Goal: Communication & Community: Answer question/provide support

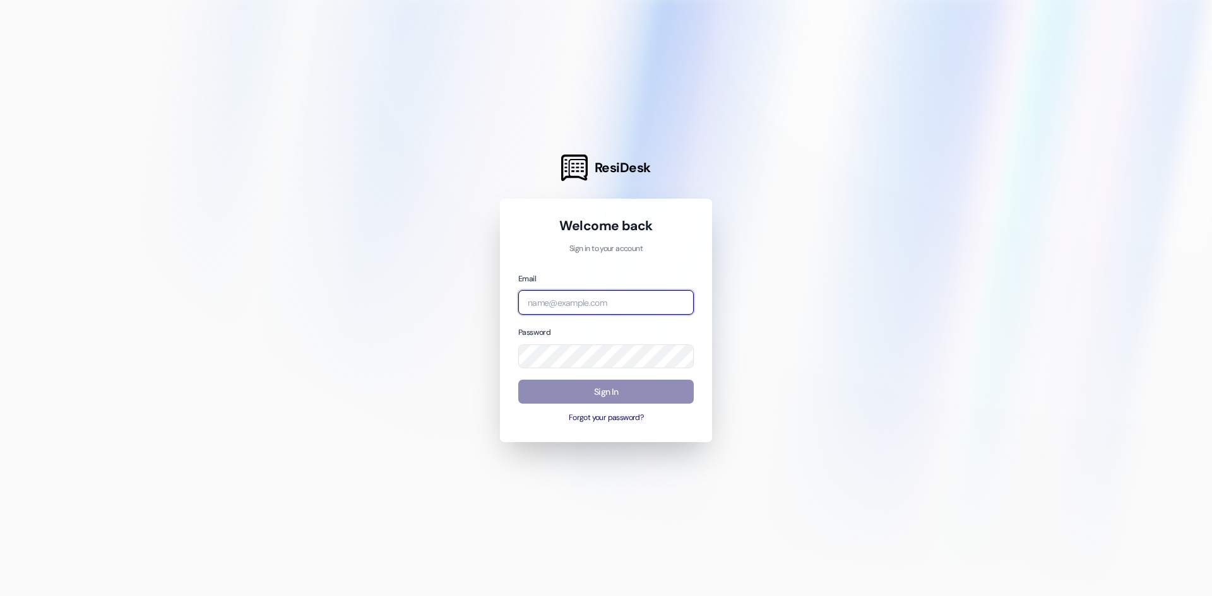
type input "[EMAIL_ADDRESS][DOMAIN_NAME]"
click at [623, 385] on button "Sign In" at bounding box center [605, 392] width 175 height 25
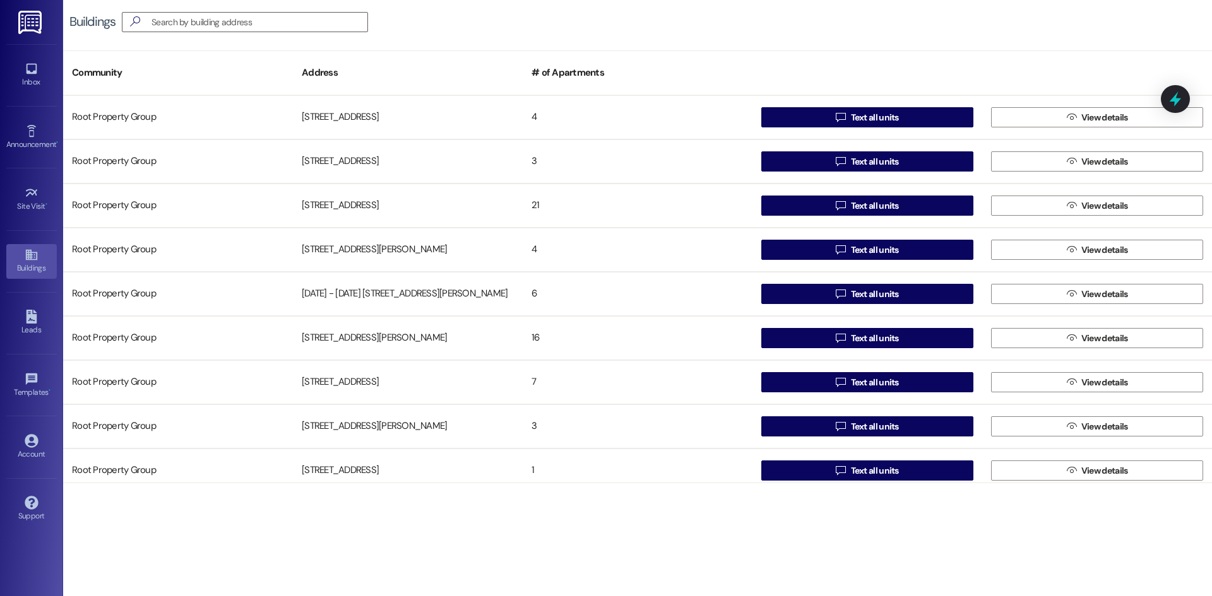
click at [30, 28] on img at bounding box center [31, 22] width 26 height 23
click at [33, 24] on img at bounding box center [31, 22] width 26 height 23
click at [173, 23] on input at bounding box center [259, 22] width 216 height 18
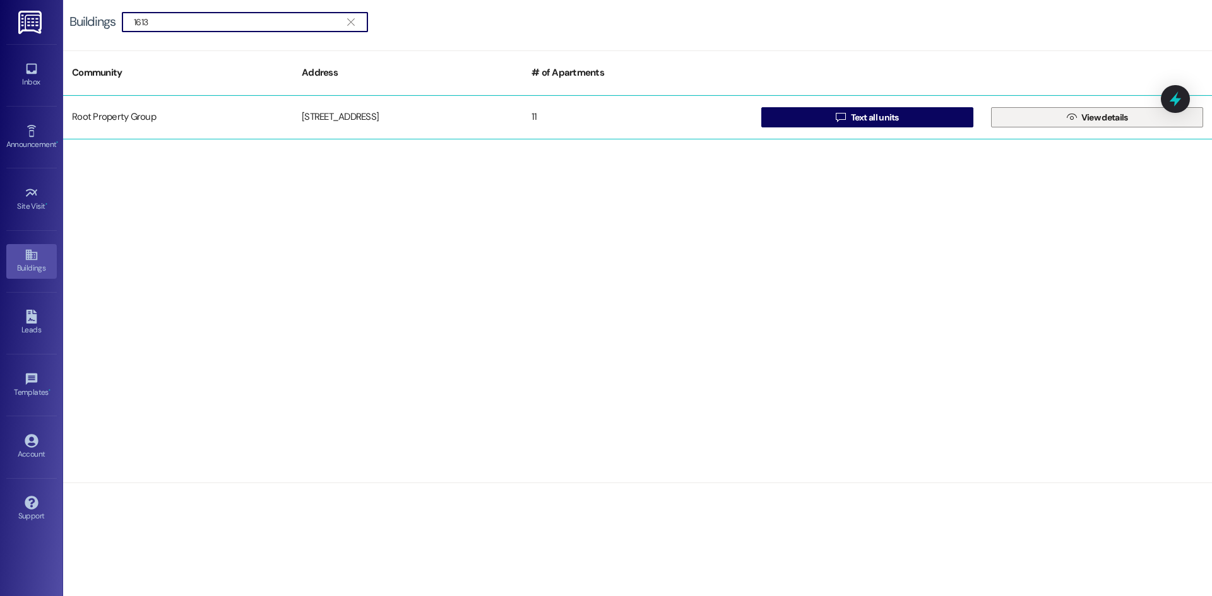
type input "1613"
click at [1095, 112] on span "View details" at bounding box center [1104, 117] width 47 height 13
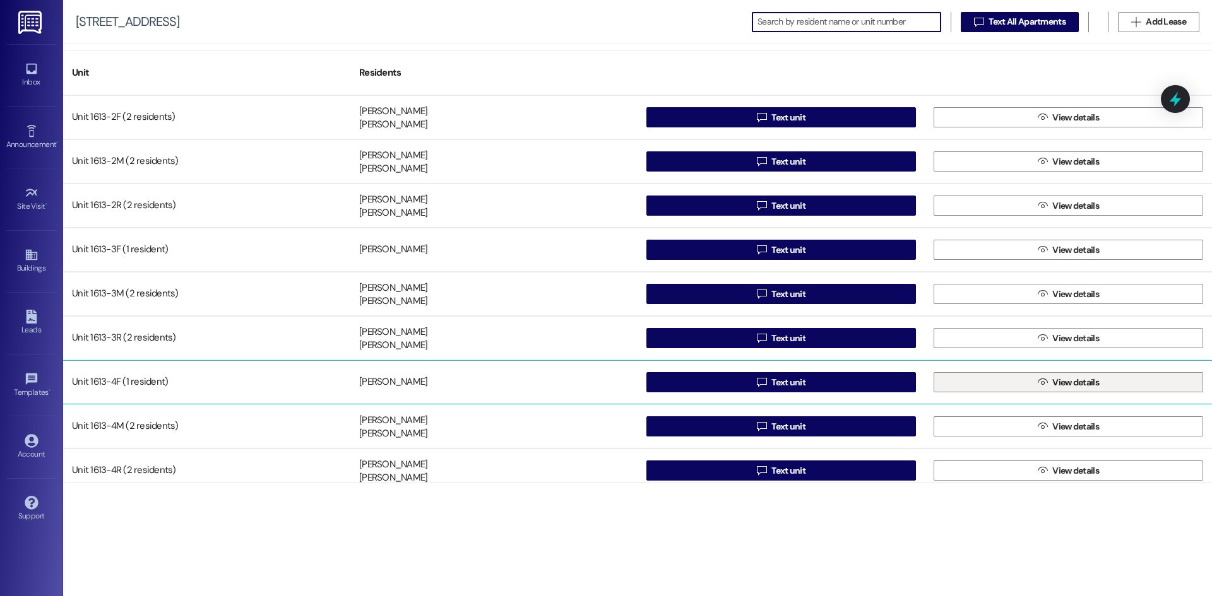
click at [1064, 377] on span "View details" at bounding box center [1075, 382] width 47 height 13
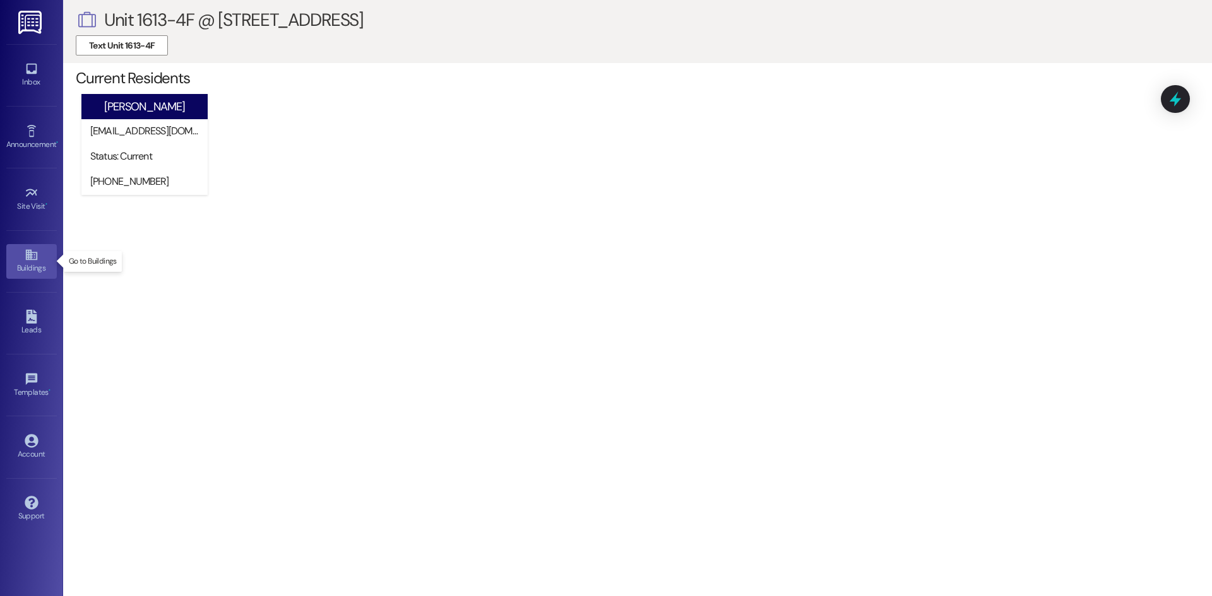
click at [28, 272] on div "Buildings" at bounding box center [31, 268] width 63 height 13
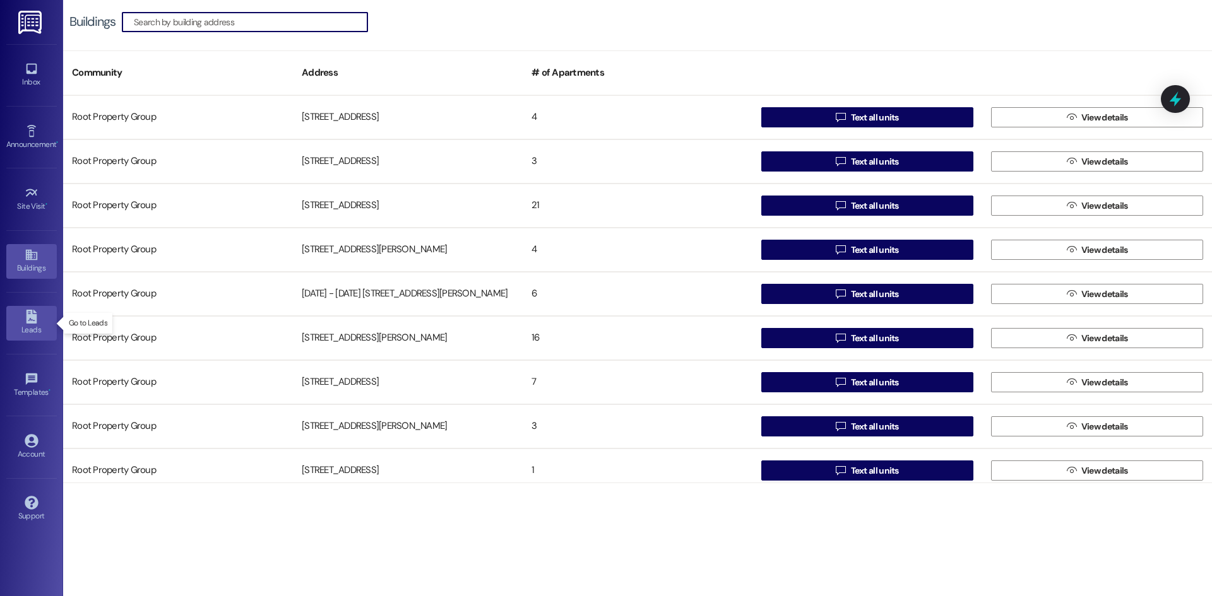
click at [33, 325] on div "Leads" at bounding box center [31, 330] width 63 height 13
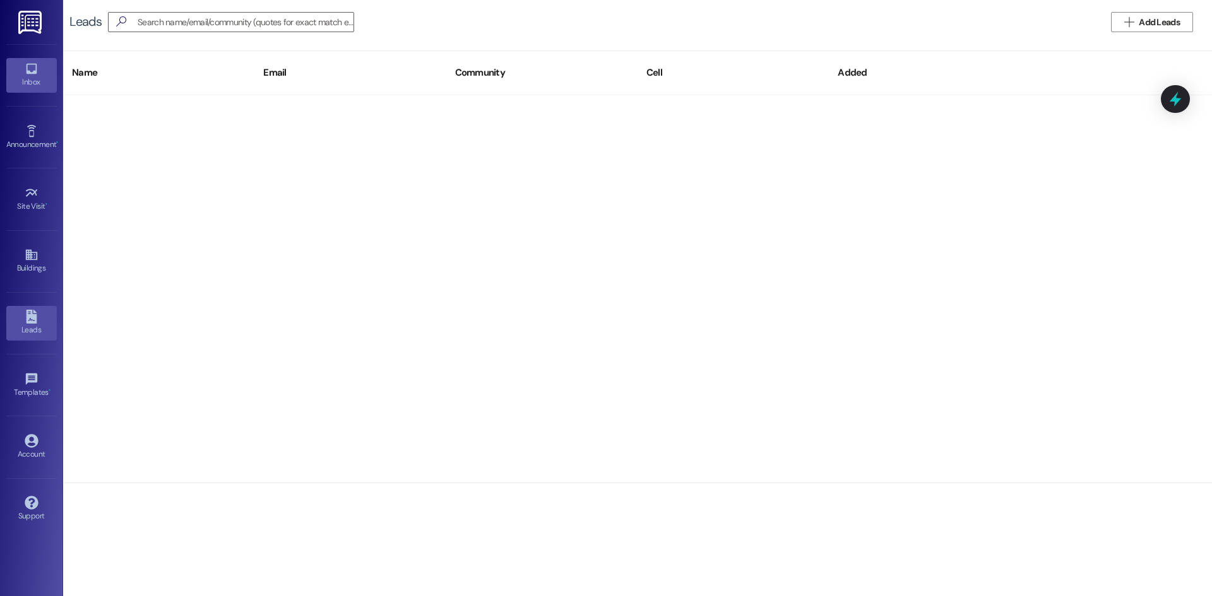
click at [36, 68] on icon at bounding box center [31, 69] width 11 height 11
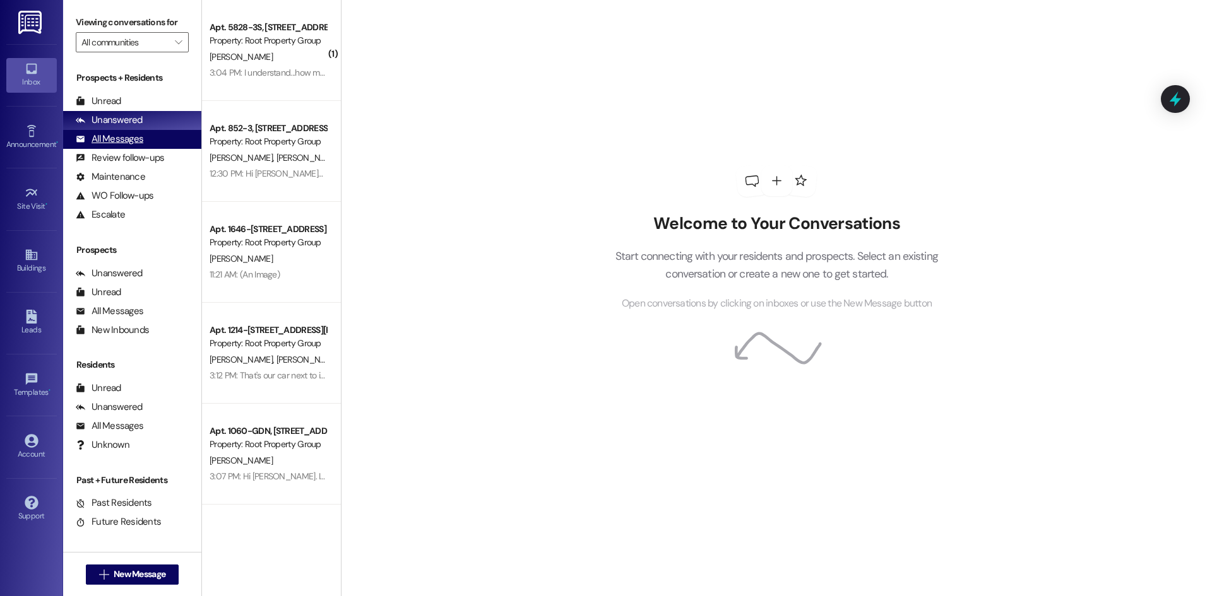
click at [119, 138] on div "All Messages" at bounding box center [110, 139] width 68 height 13
click at [140, 35] on input "All communities" at bounding box center [124, 42] width 87 height 20
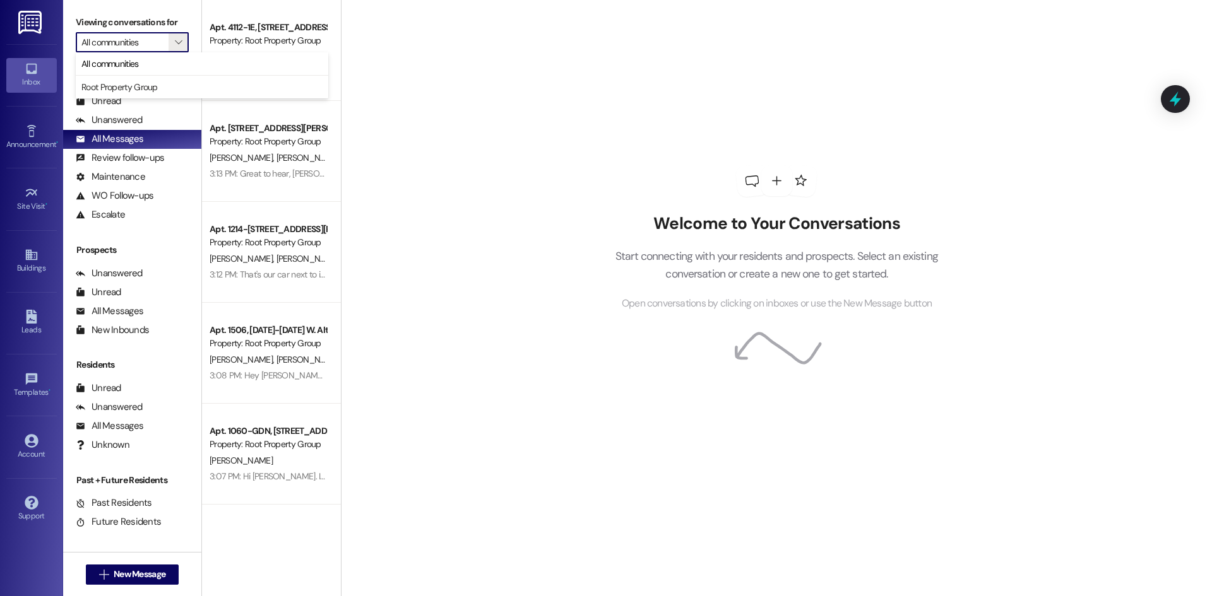
click at [426, 126] on div "Welcome to Your Conversations Start connecting with your residents and prospect…" at bounding box center [776, 298] width 871 height 596
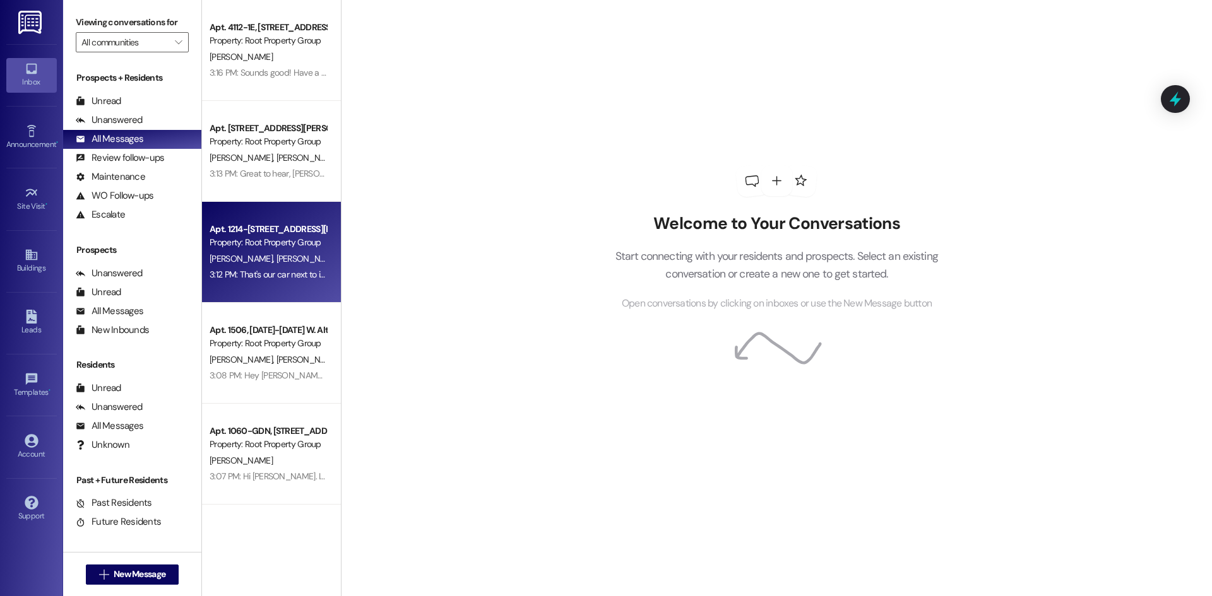
click at [276, 254] on span "[PERSON_NAME]" at bounding box center [309, 258] width 67 height 11
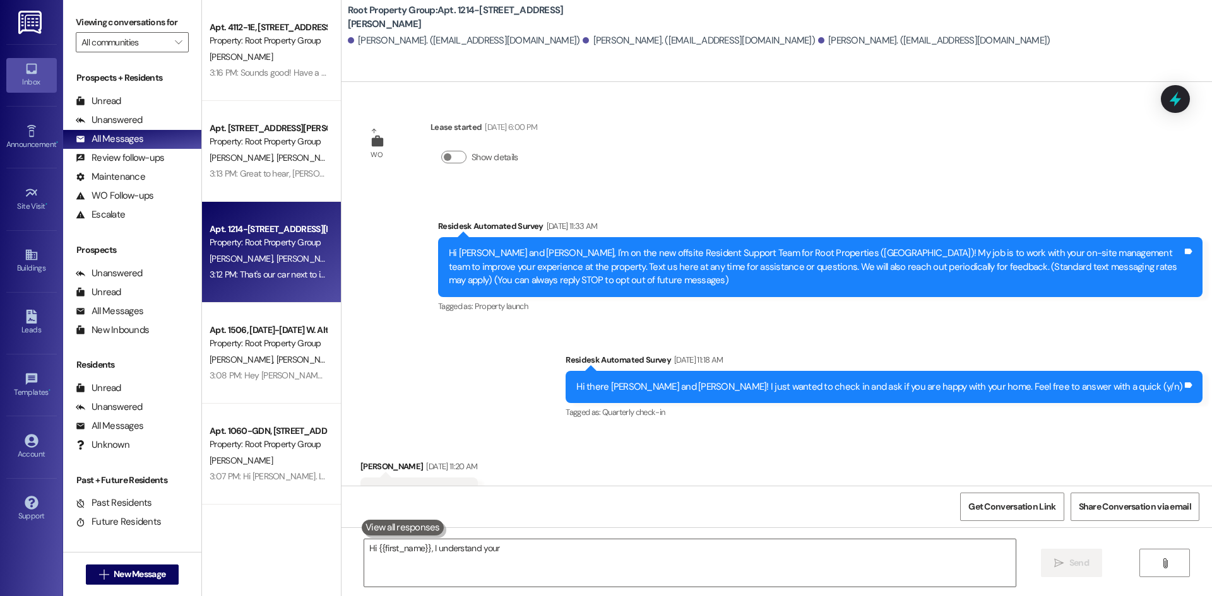
scroll to position [1455, 0]
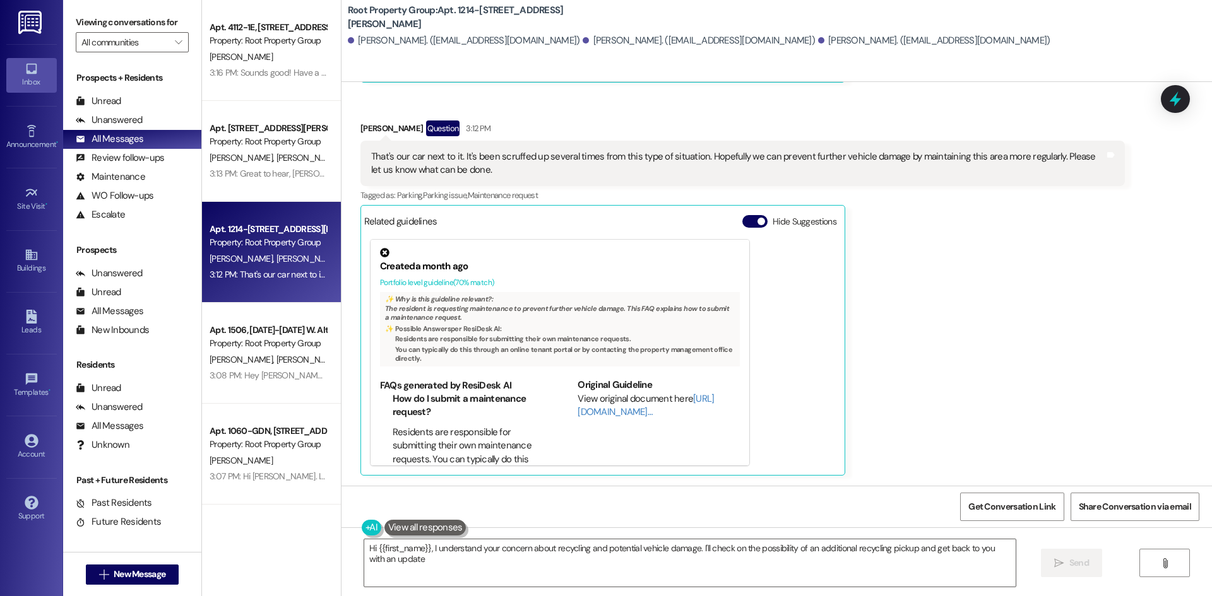
type textarea "Hi {{first_name}}, I understand your concern about recycling and potential vehi…"
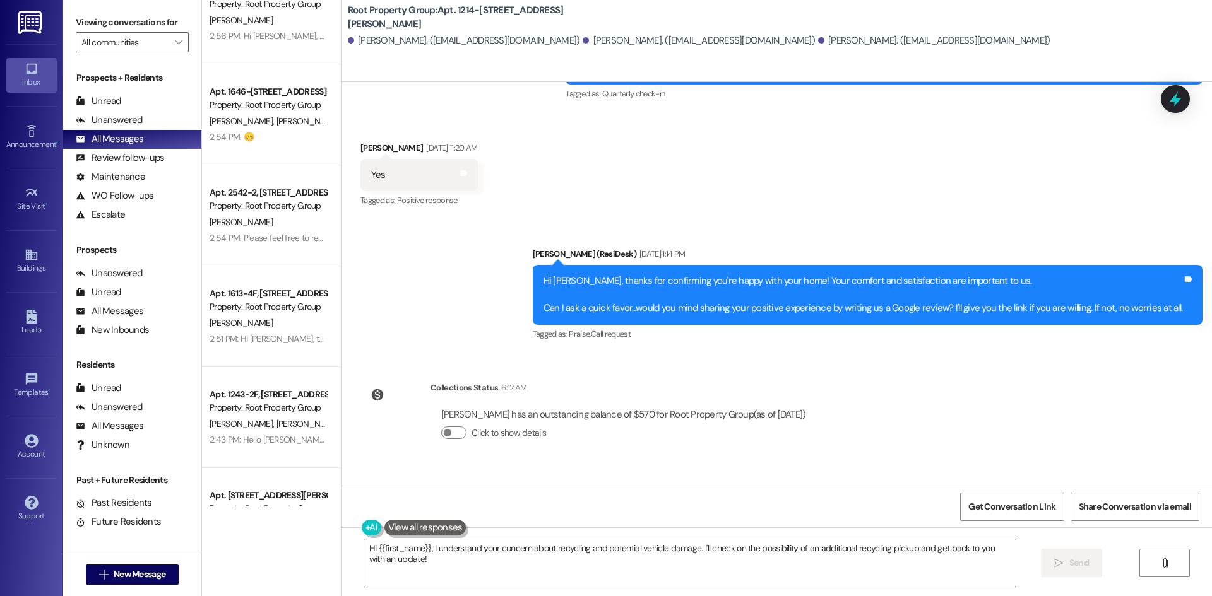
scroll to position [947, 0]
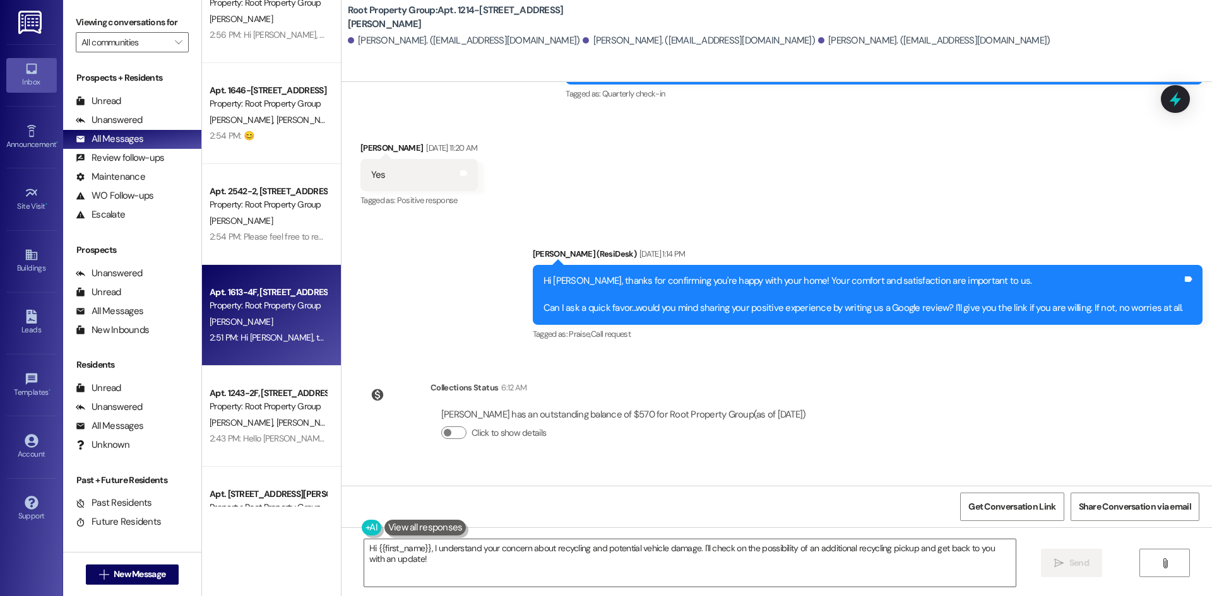
click at [272, 326] on div "[PERSON_NAME]" at bounding box center [267, 322] width 119 height 16
type textarea "Hi {{first_name}}, I understand your concern about recycling and potential vehi…"
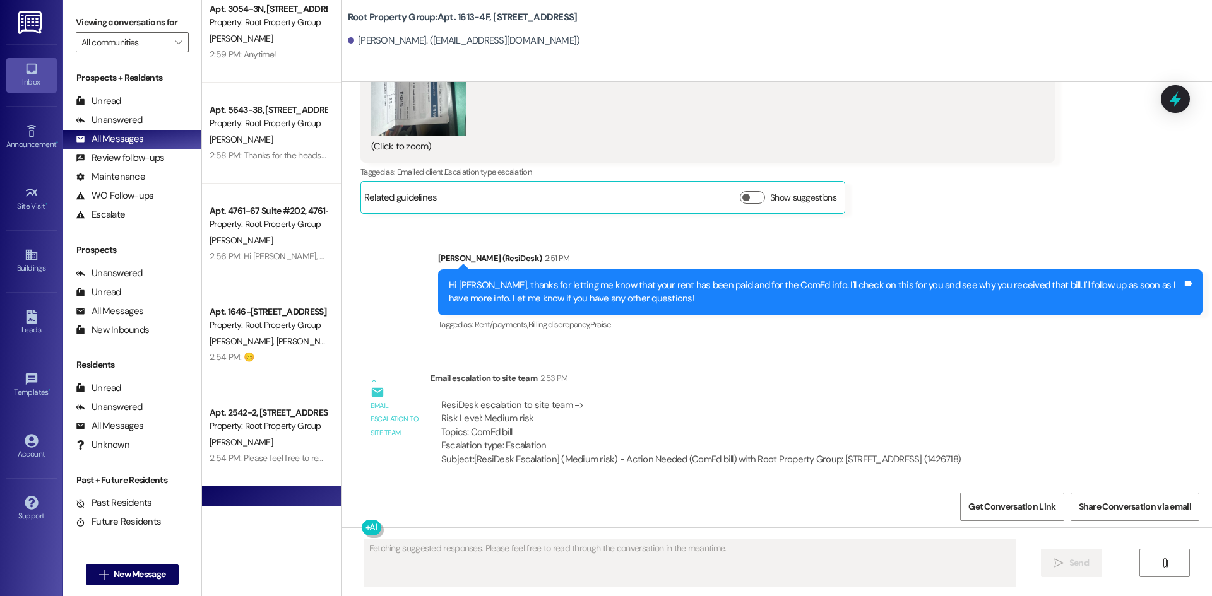
scroll to position [694, 0]
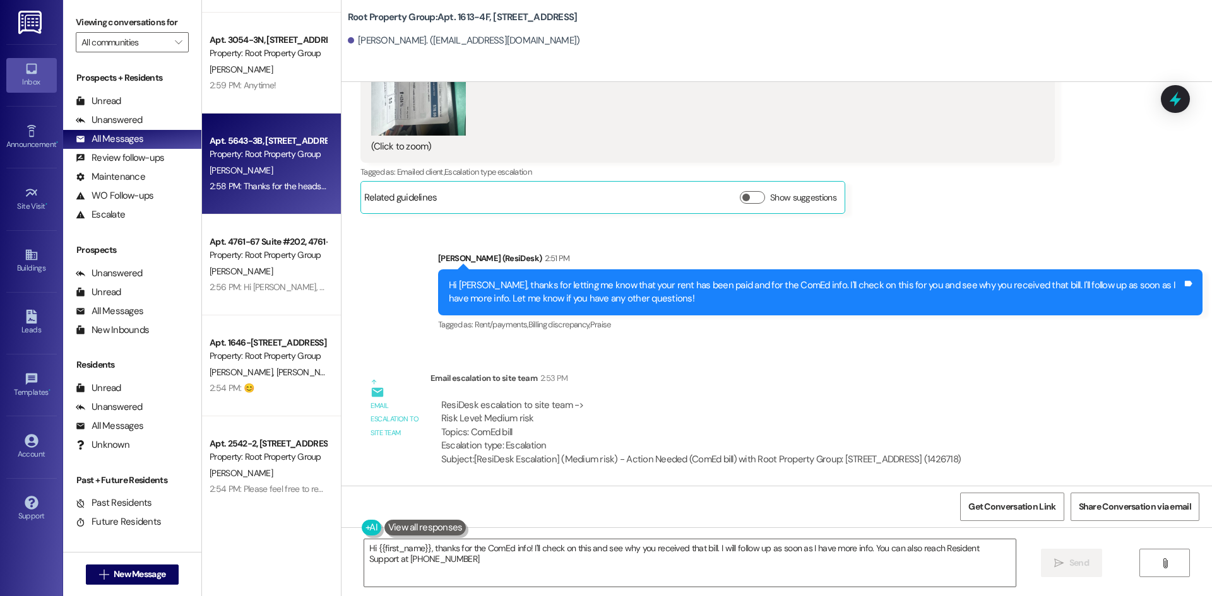
type textarea "Hi {{first_name}}, thanks for the ComEd info! I'll check on this and see why yo…"
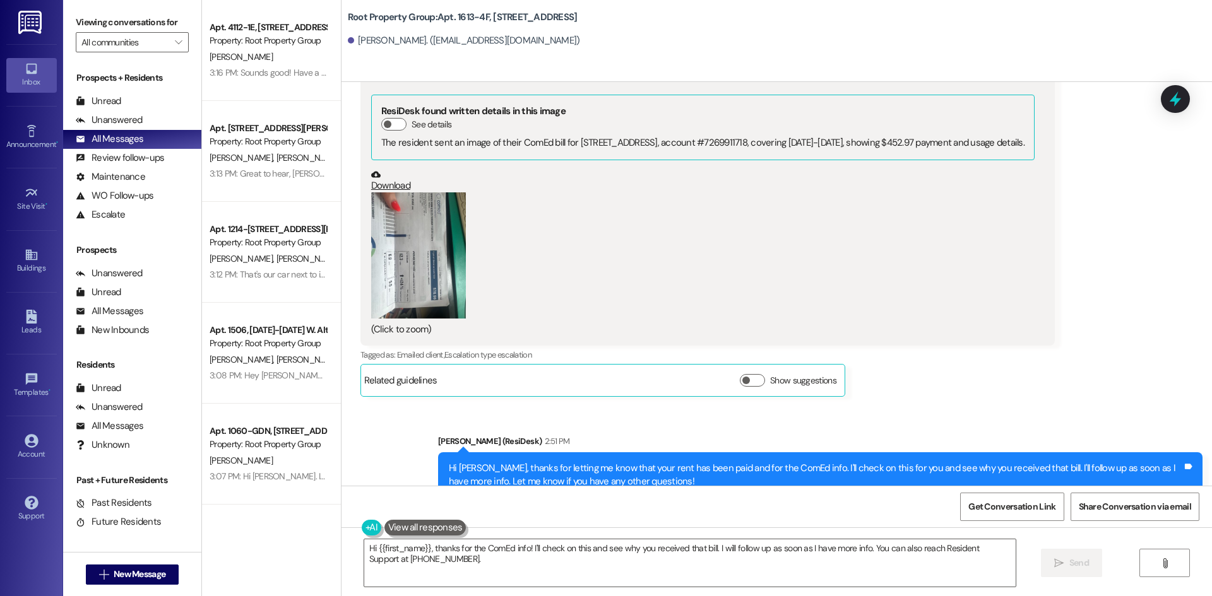
scroll to position [1734, 0]
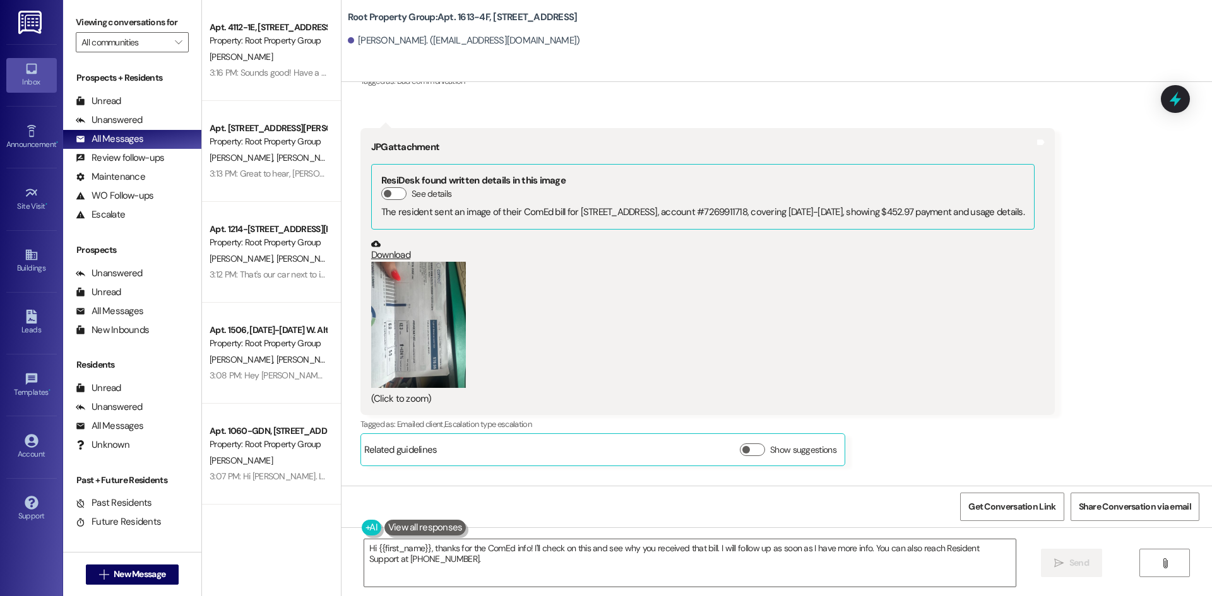
click at [405, 311] on button "Zoom image" at bounding box center [418, 325] width 95 height 126
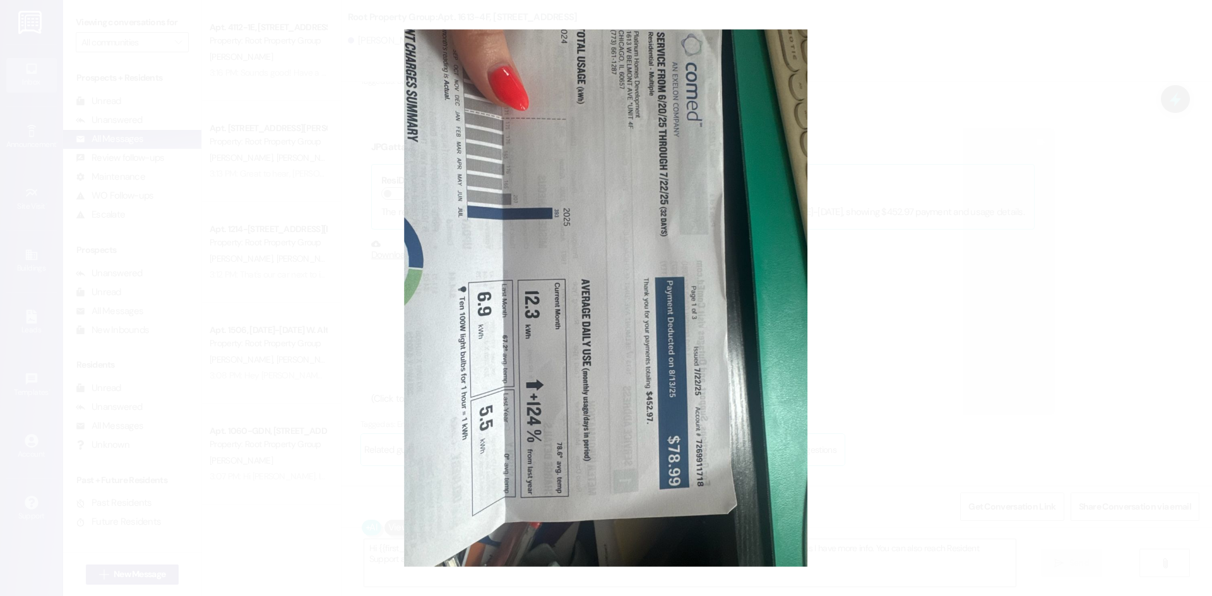
click at [262, 285] on button "Unzoom image" at bounding box center [606, 298] width 1212 height 596
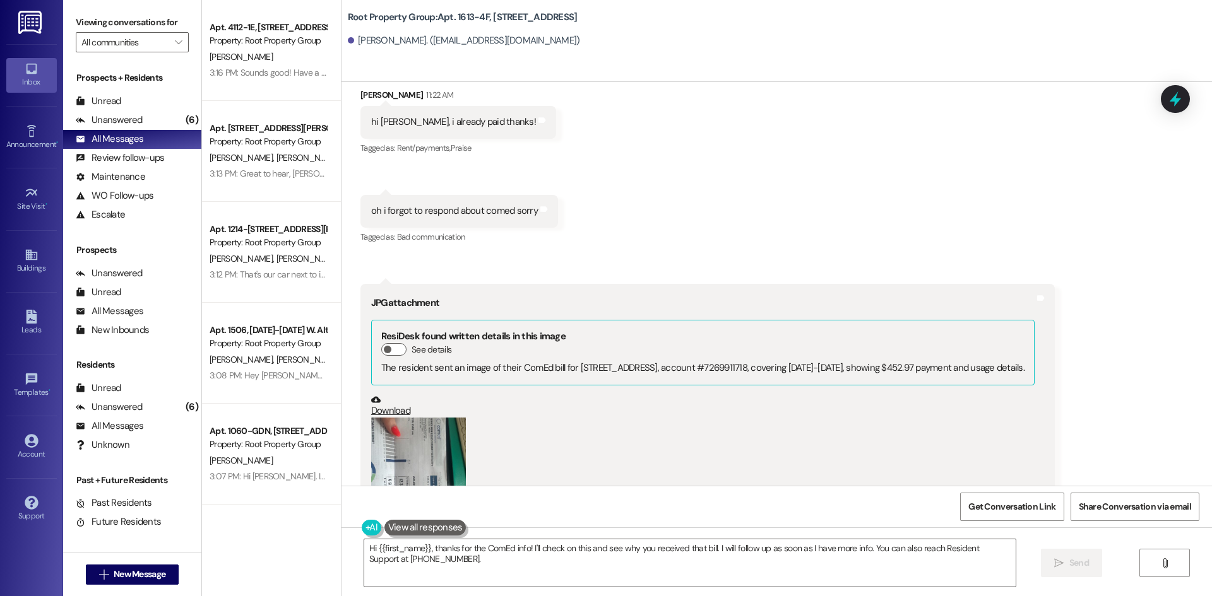
scroll to position [1641, 0]
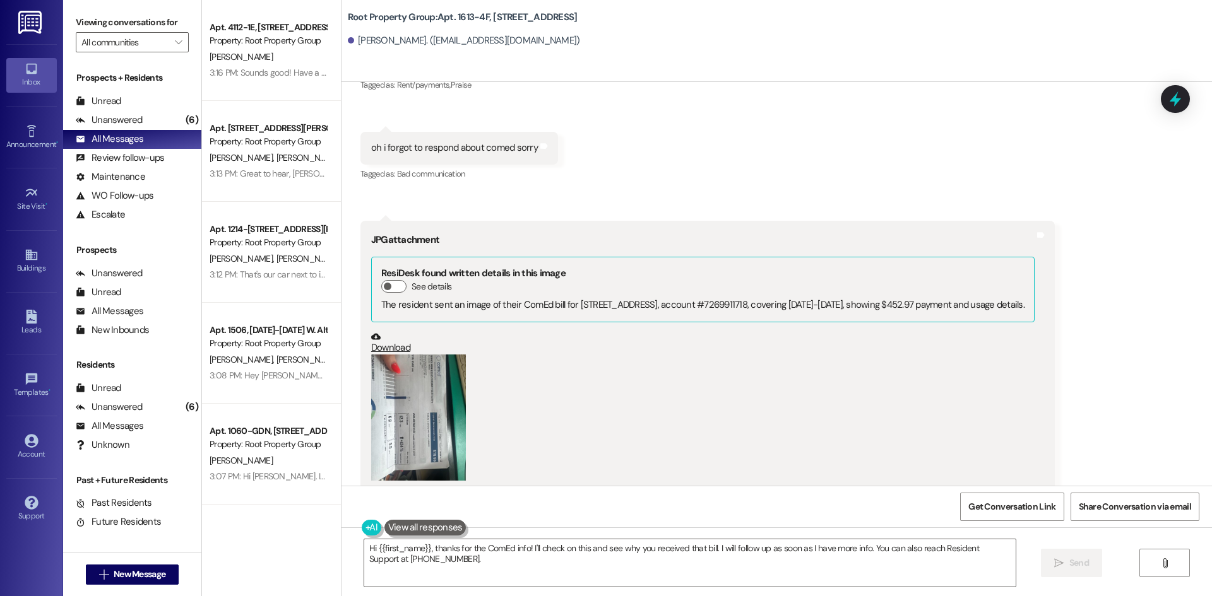
click at [410, 397] on button "Zoom image" at bounding box center [418, 418] width 95 height 126
